Goal: Task Accomplishment & Management: Manage account settings

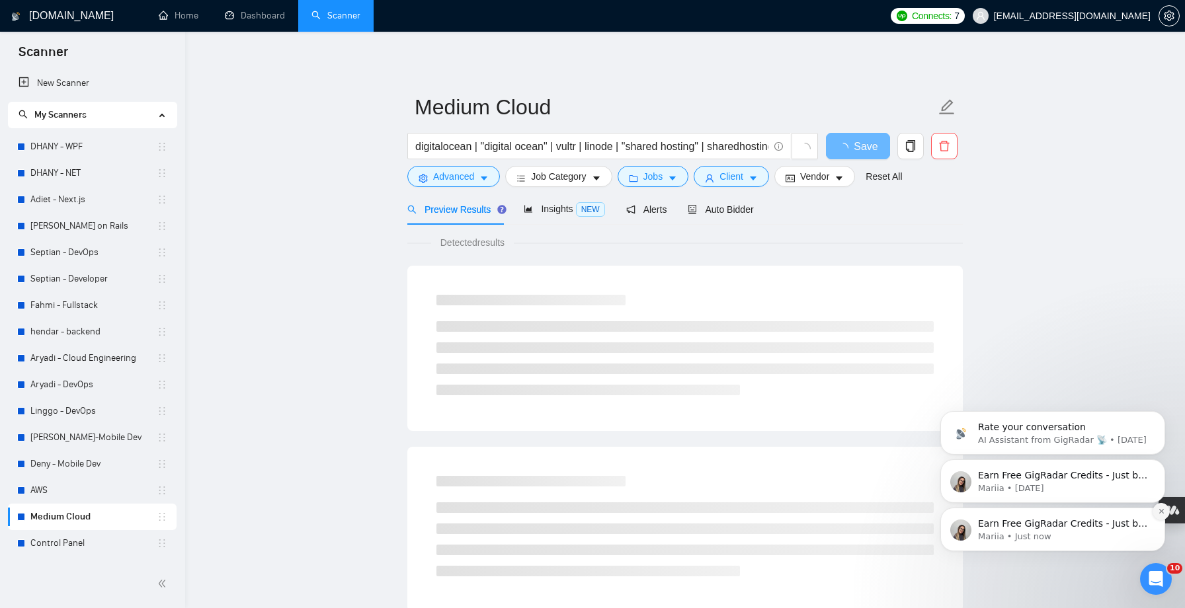
click at [1162, 512] on icon "Dismiss notification" at bounding box center [1160, 511] width 7 height 7
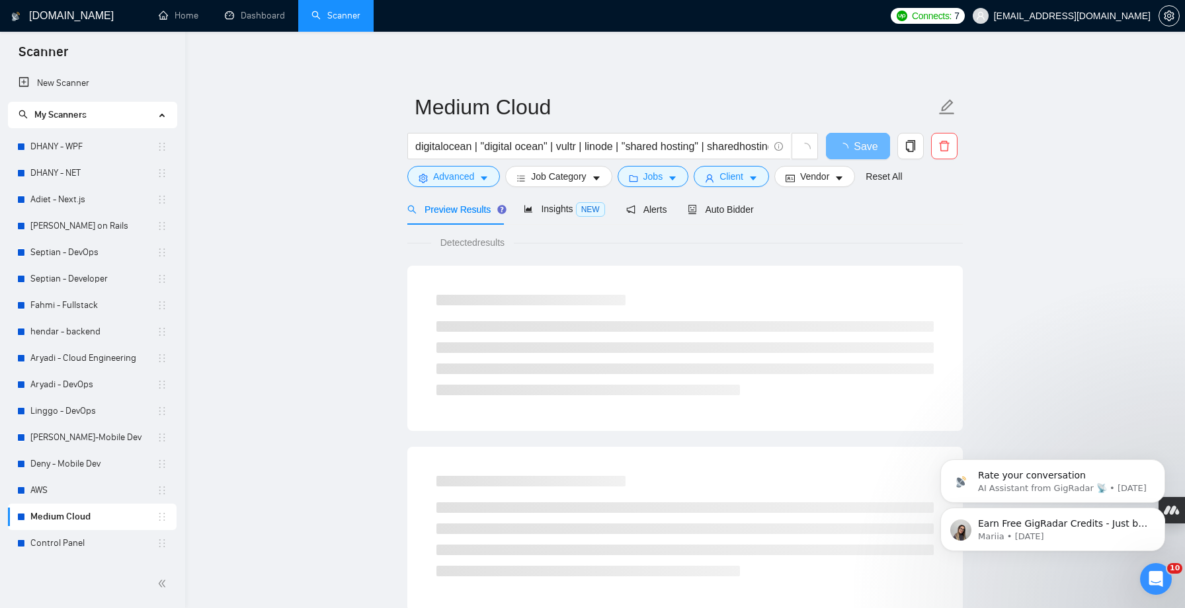
click at [1162, 512] on icon "Dismiss notification" at bounding box center [1161, 512] width 6 height 6
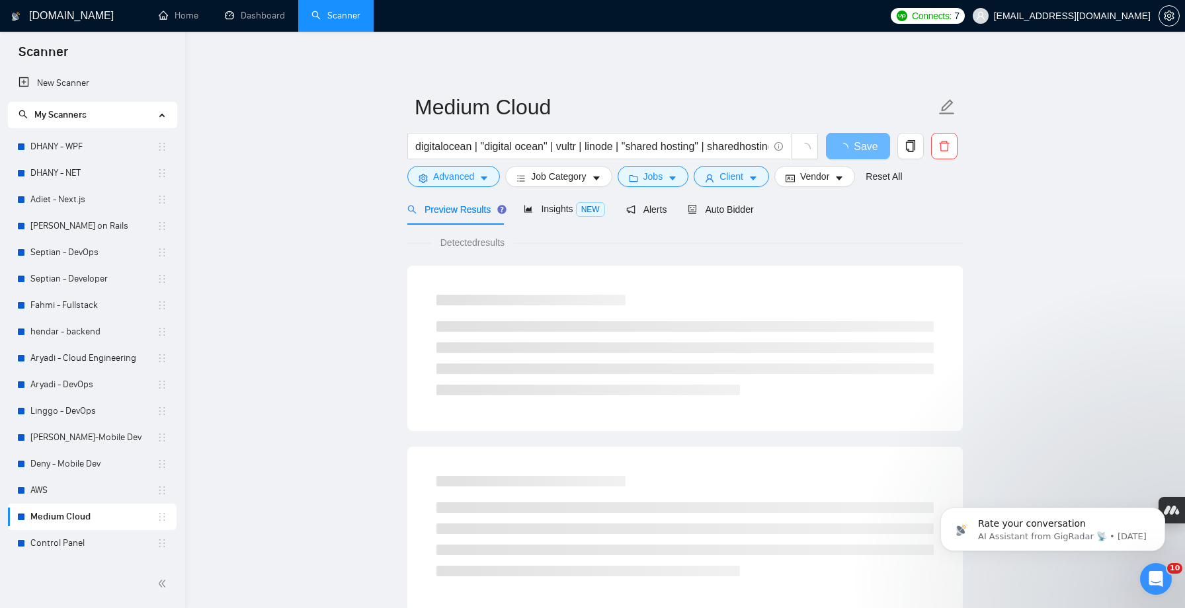
click at [1162, 512] on icon "Dismiss notification" at bounding box center [1161, 512] width 6 height 6
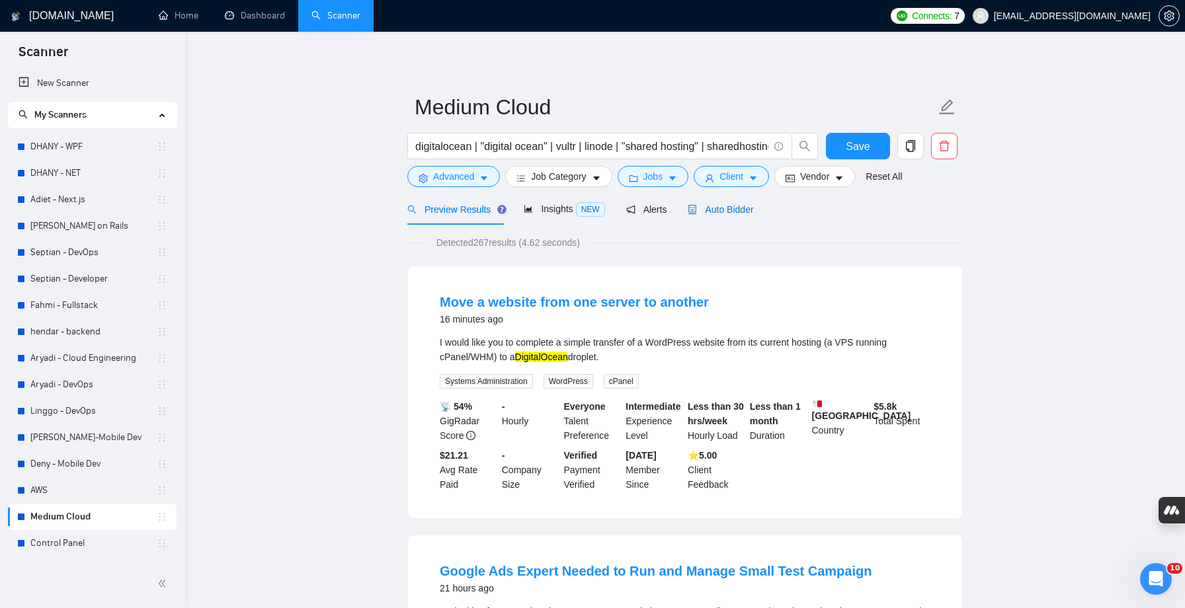
click at [745, 203] on div "Auto Bidder" at bounding box center [719, 209] width 65 height 15
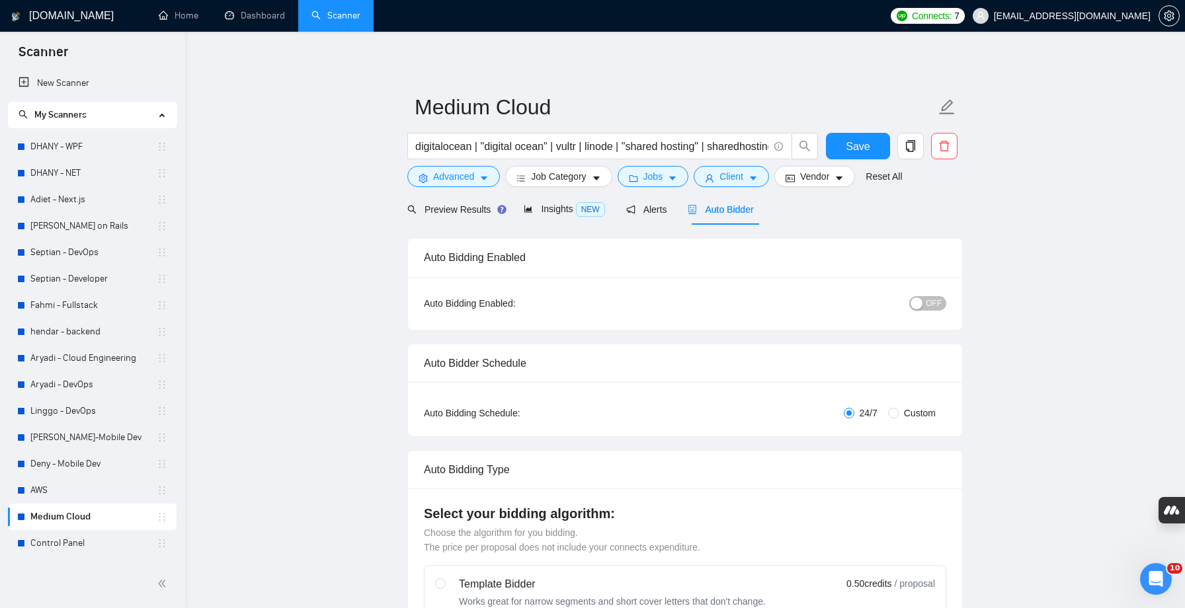
checkbox input "true"
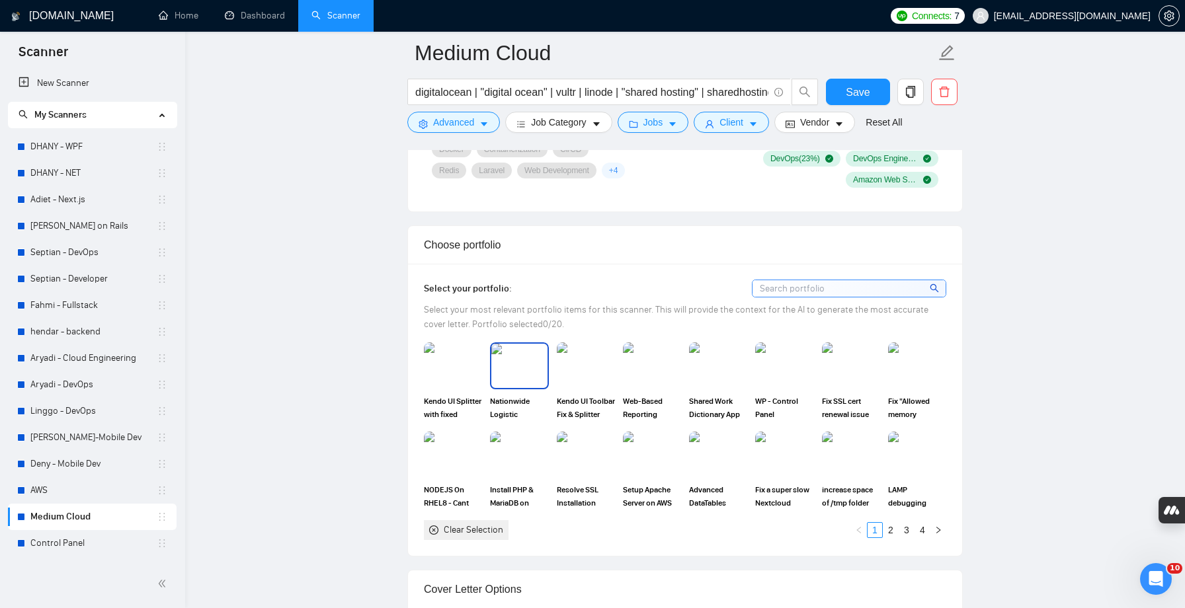
scroll to position [1056, 0]
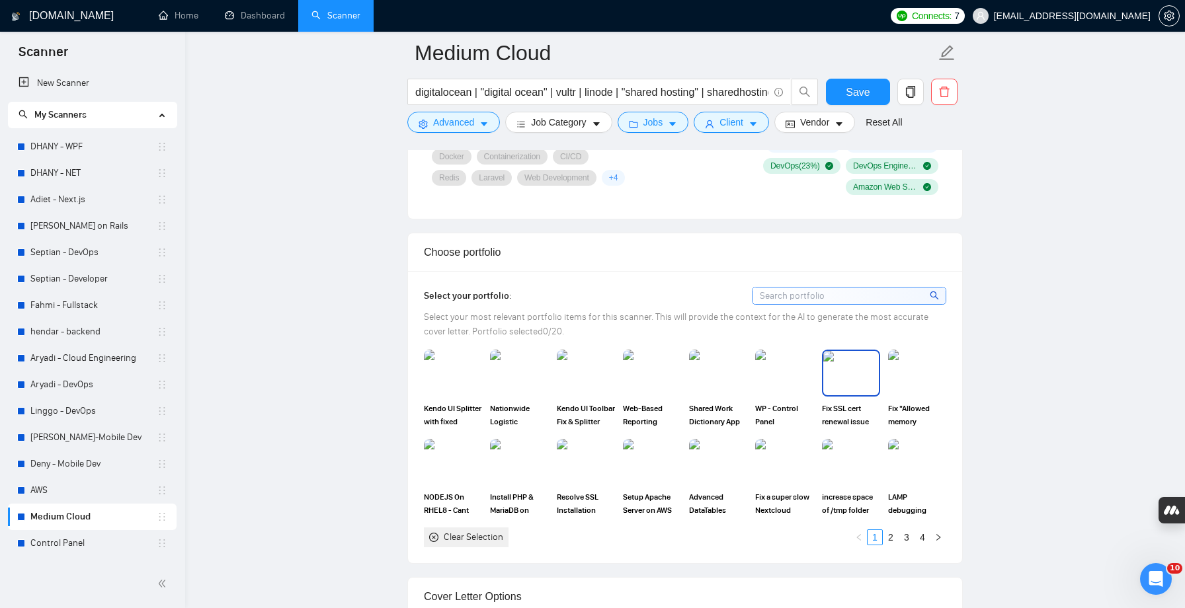
click at [848, 380] on img at bounding box center [851, 373] width 56 height 44
click at [856, 375] on rect at bounding box center [850, 372] width 21 height 21
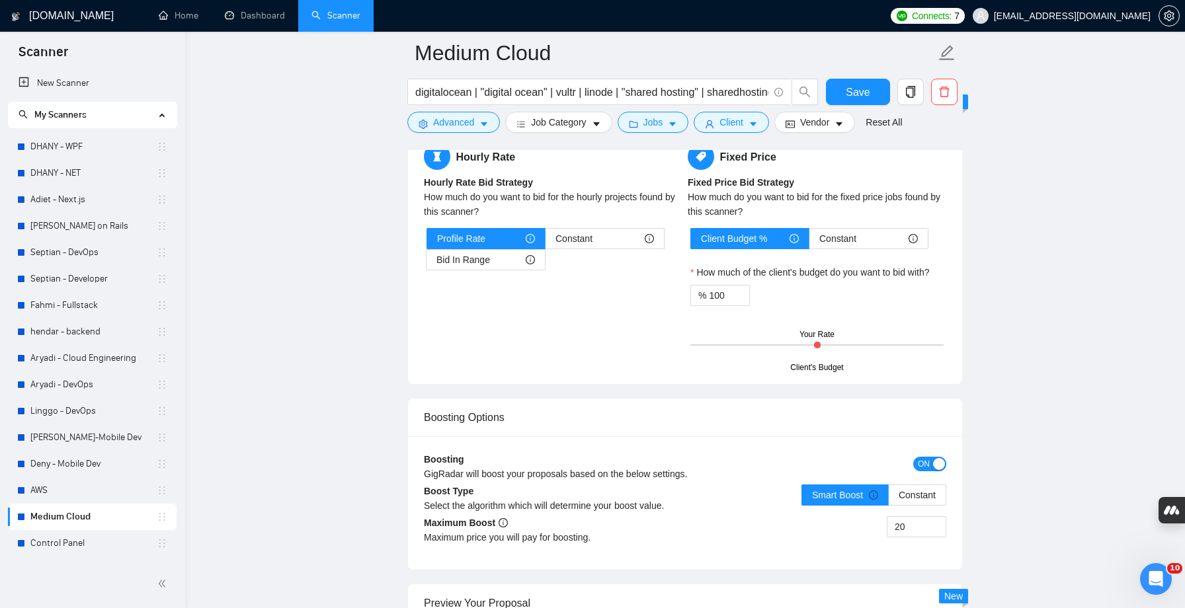
scroll to position [2160, 0]
